Goal: Information Seeking & Learning: Learn about a topic

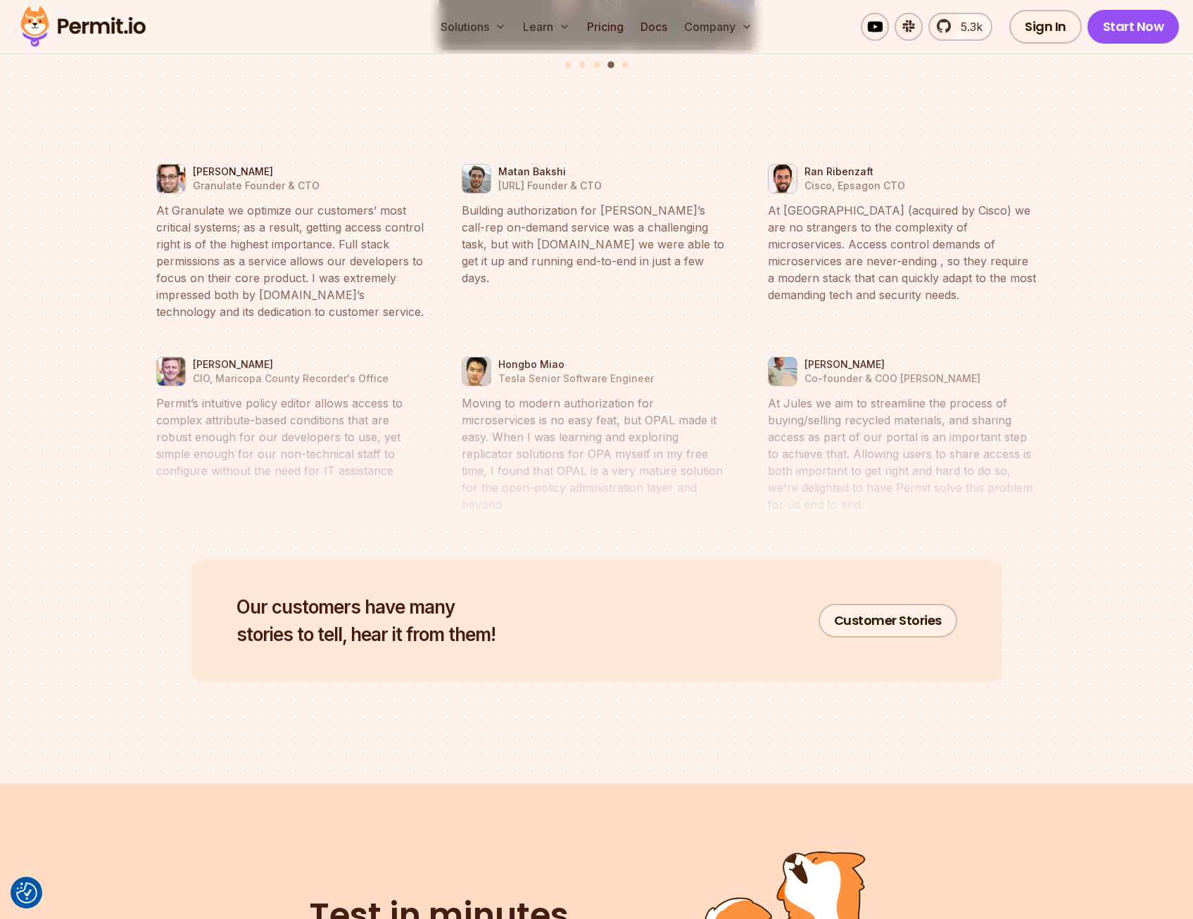
scroll to position [6476, 0]
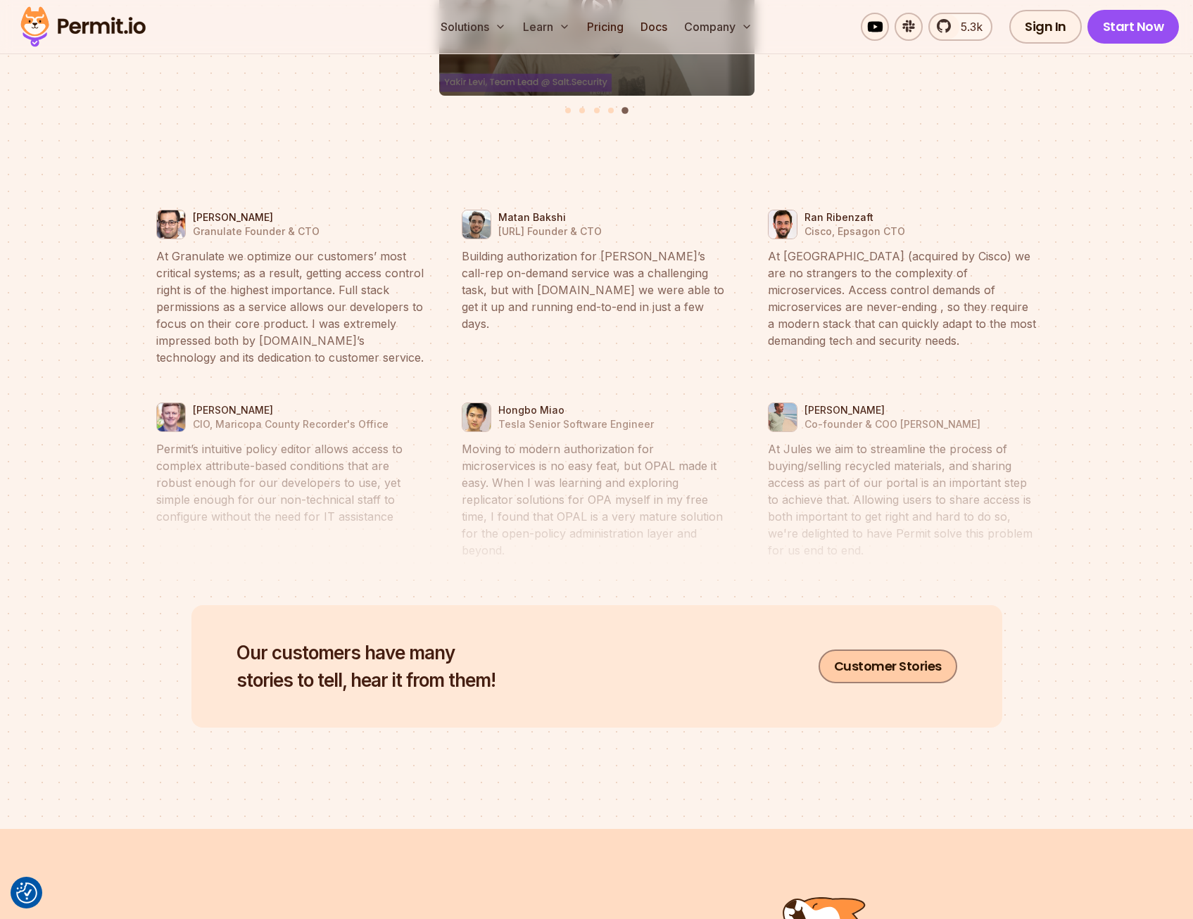
click at [914, 650] on link "Customer Stories" at bounding box center [888, 667] width 139 height 34
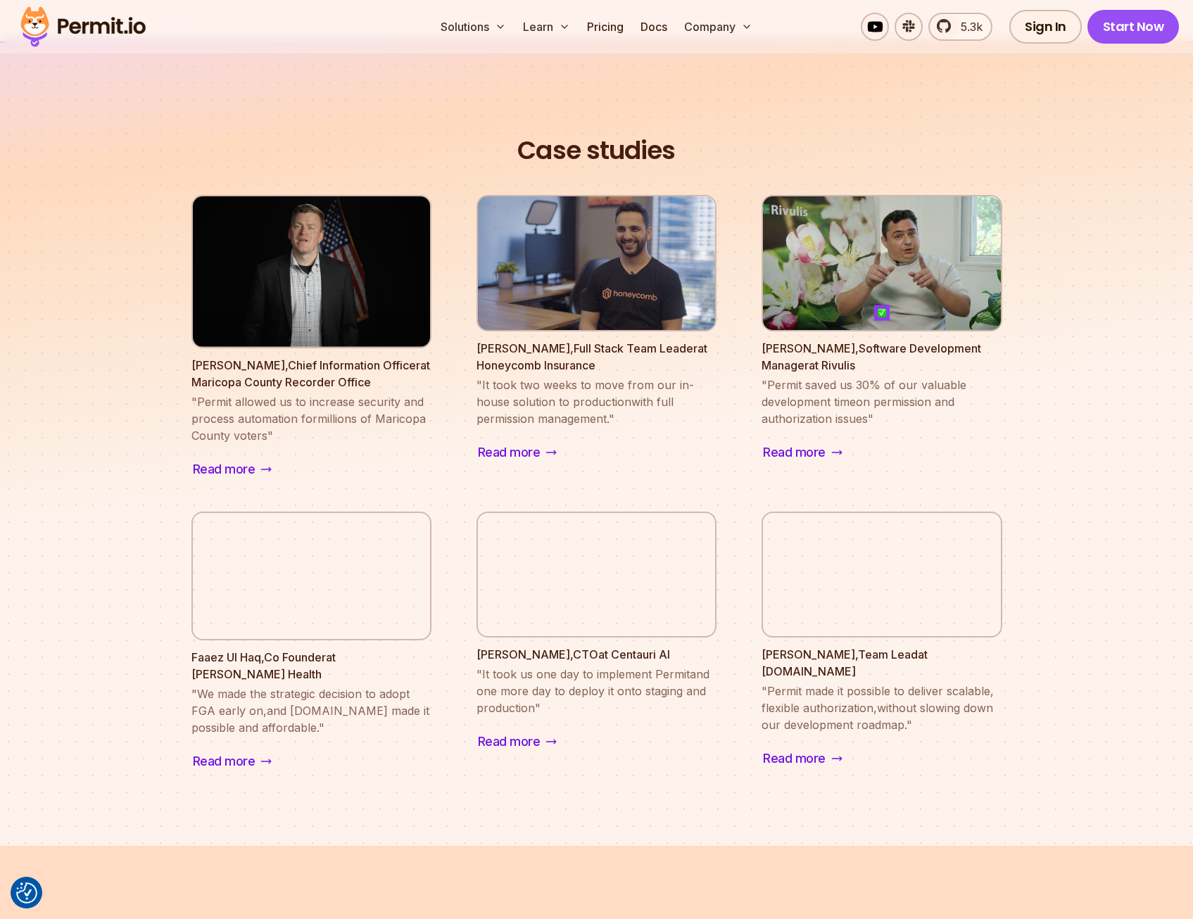
scroll to position [1126, 0]
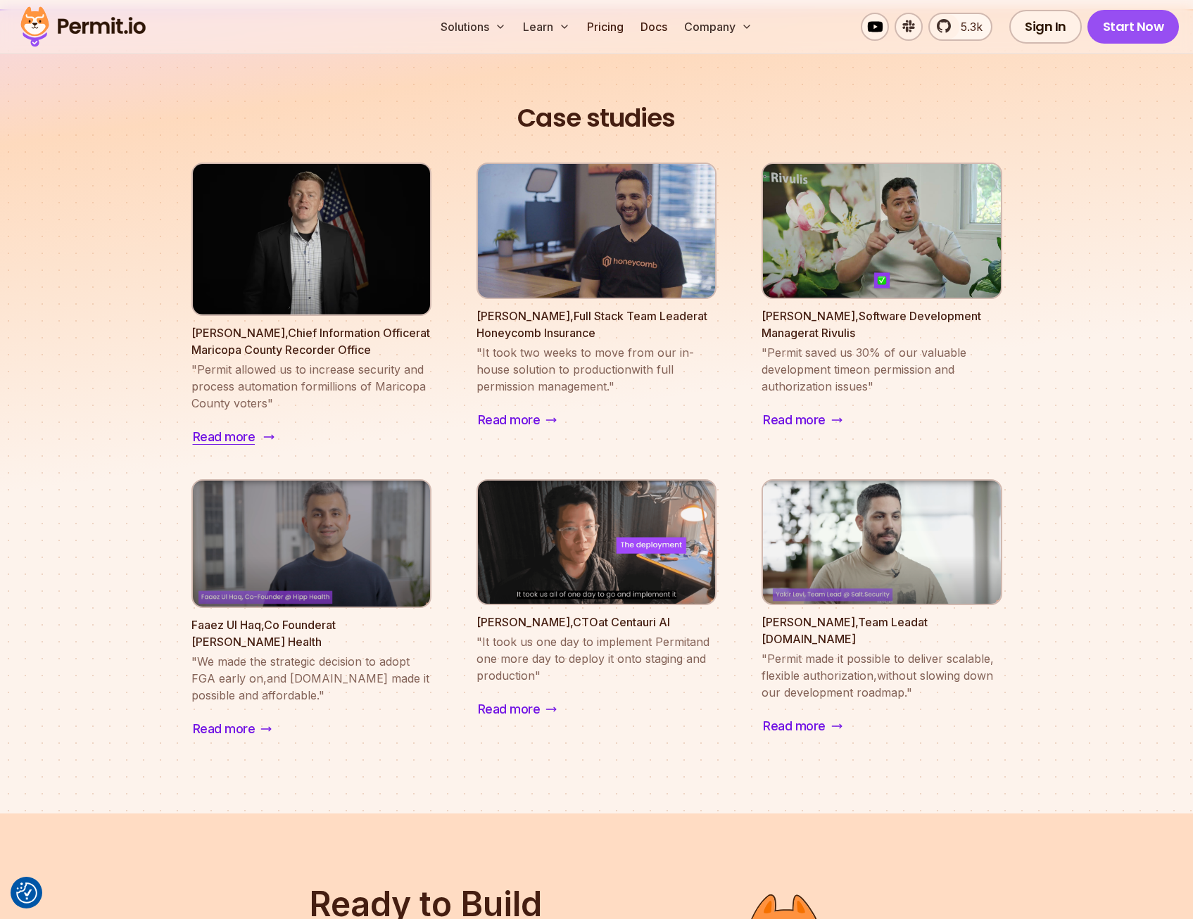
click at [237, 431] on span "Read more" at bounding box center [224, 437] width 63 height 20
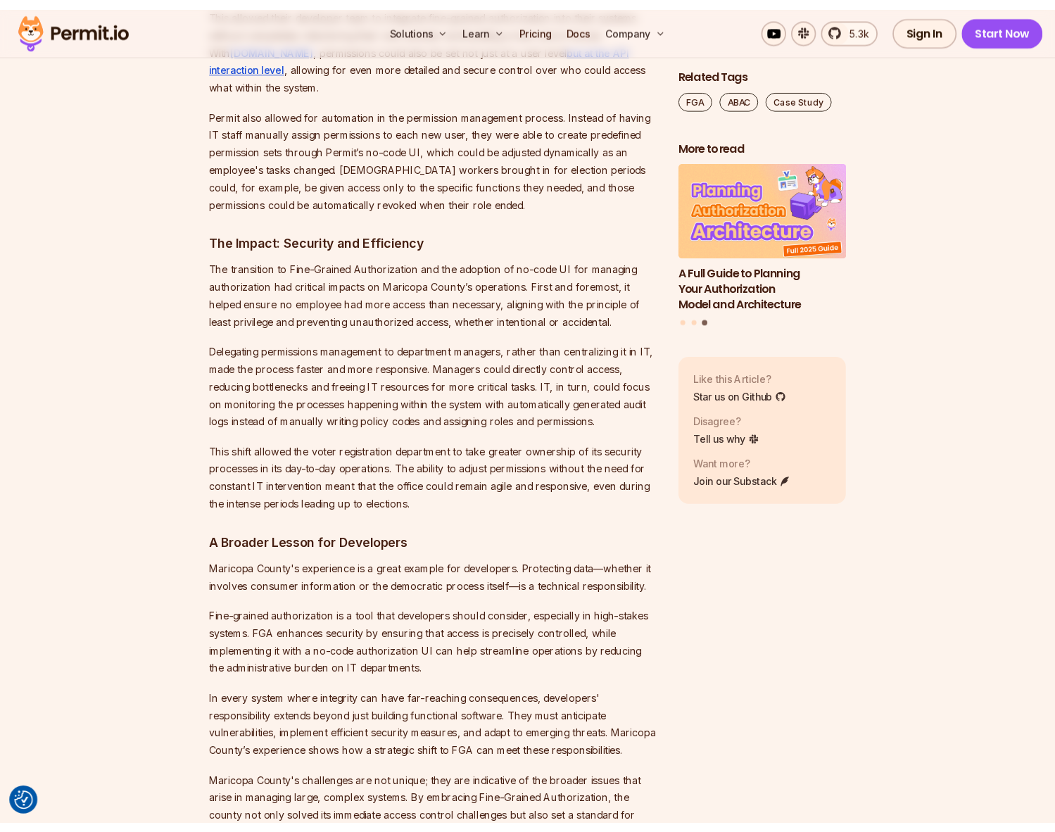
scroll to position [2112, 0]
